Goal: Navigation & Orientation: Find specific page/section

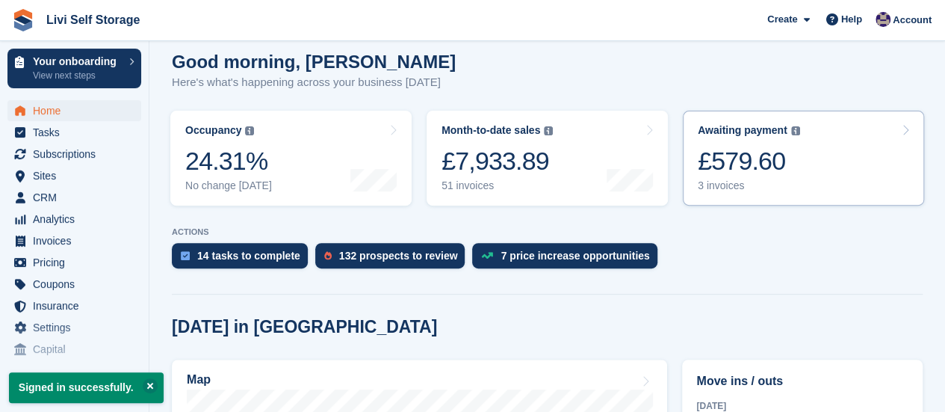
scroll to position [224, 0]
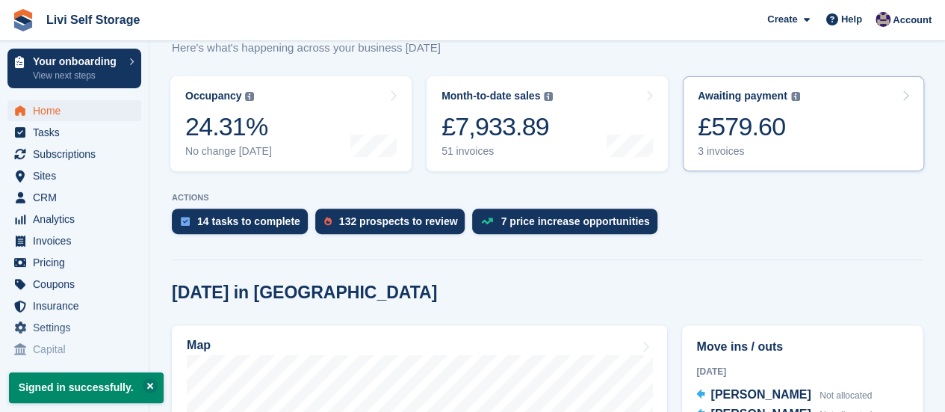
click at [717, 149] on div "3 invoices" at bounding box center [749, 151] width 102 height 13
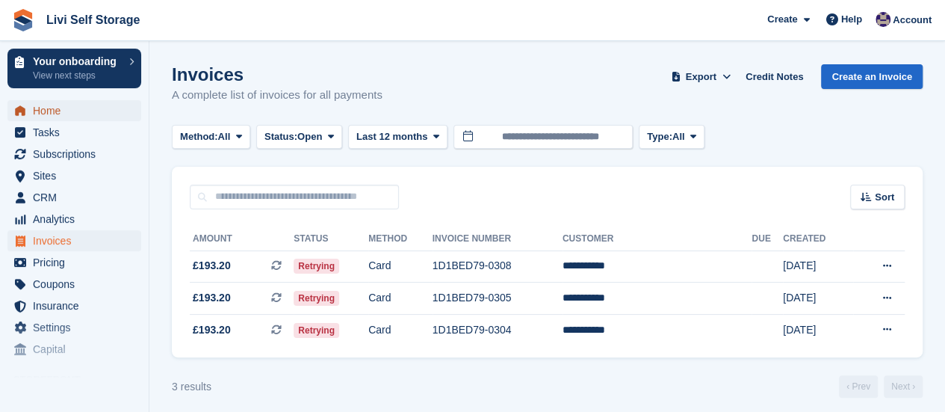
click at [48, 111] on span "Home" at bounding box center [78, 110] width 90 height 21
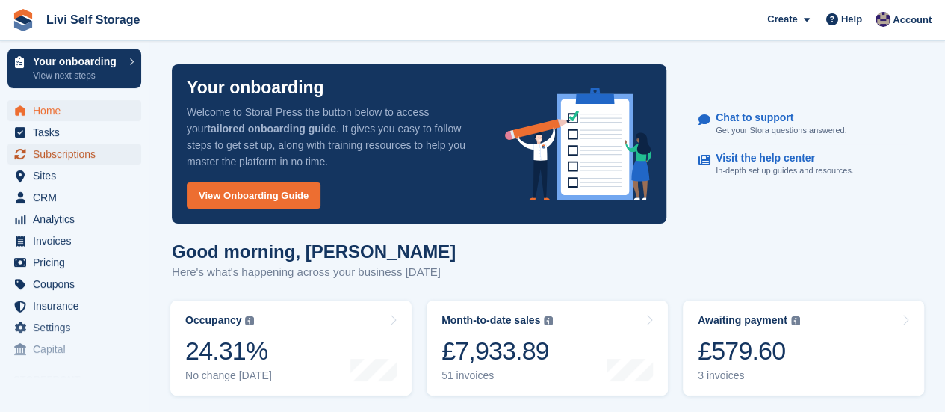
click at [67, 156] on span "Subscriptions" at bounding box center [78, 153] width 90 height 21
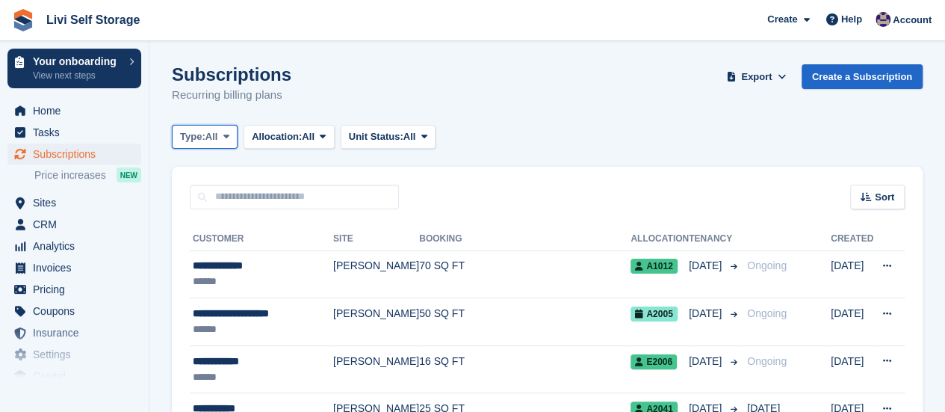
click at [234, 135] on button "Type: All" at bounding box center [205, 137] width 66 height 25
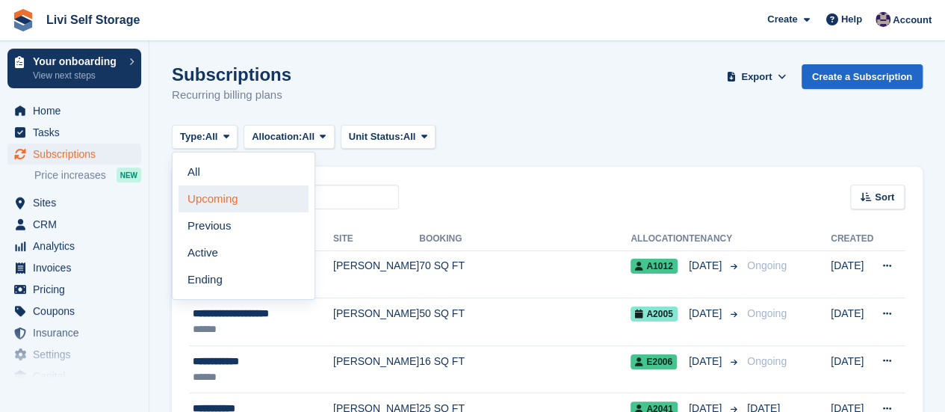
click at [235, 198] on link "Upcoming" at bounding box center [244, 198] width 130 height 27
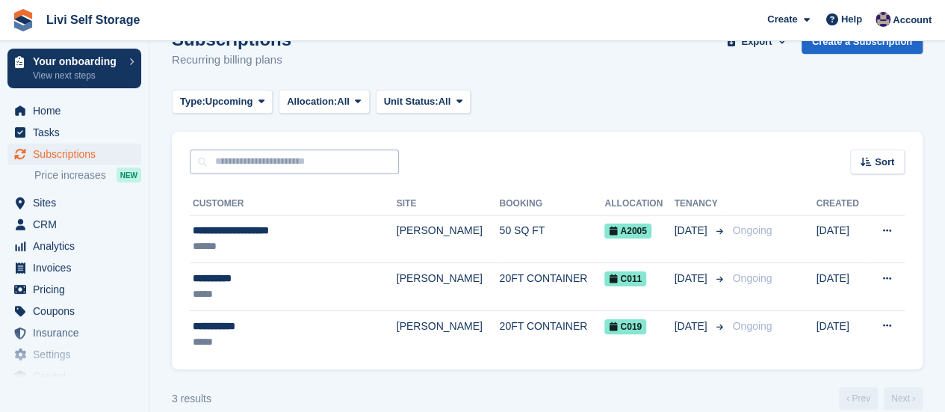
scroll to position [55, 0]
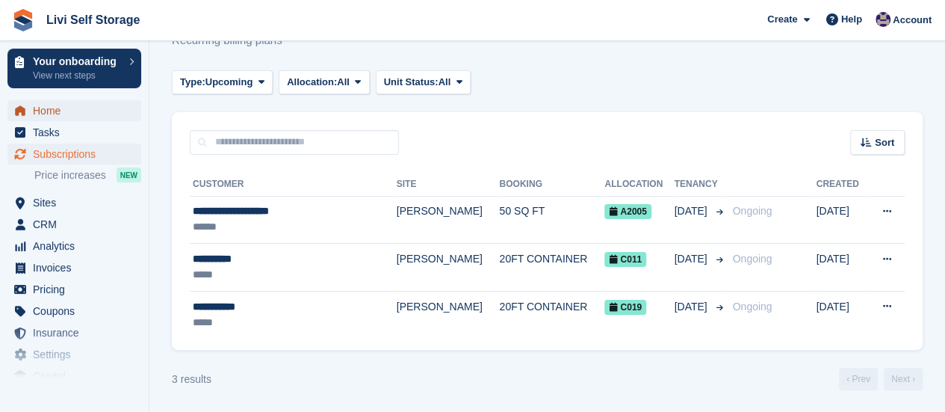
click at [60, 119] on span "Home" at bounding box center [78, 110] width 90 height 21
